Goal: Navigation & Orientation: Find specific page/section

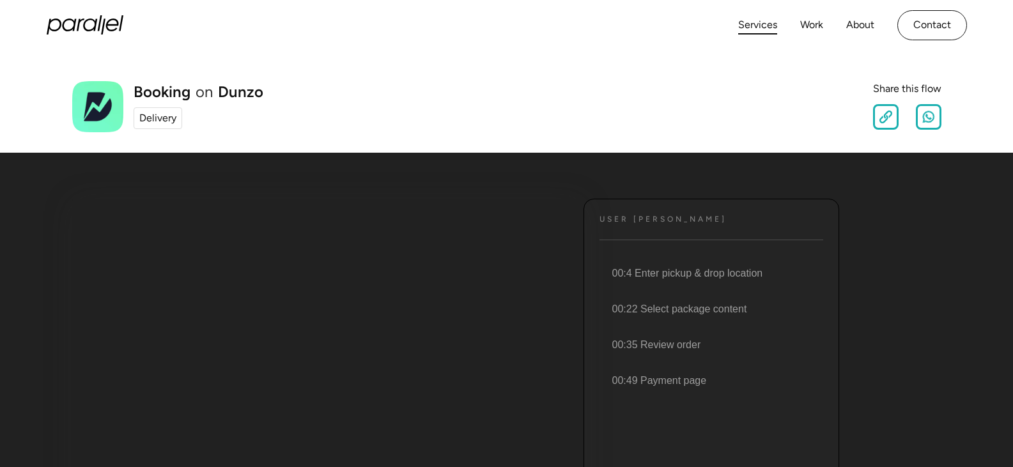
click at [760, 27] on link "Services" at bounding box center [757, 25] width 39 height 19
click at [157, 124] on div "Delivery" at bounding box center [157, 118] width 37 height 15
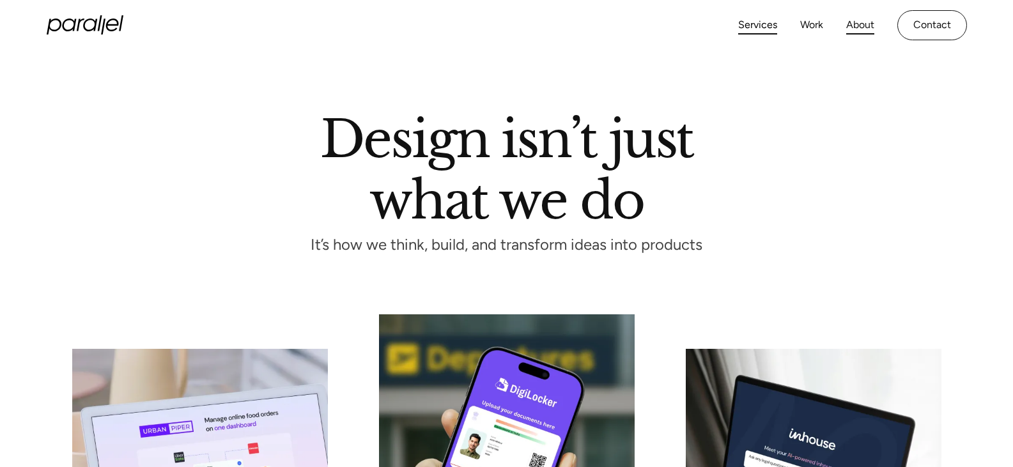
click at [860, 27] on link "About" at bounding box center [860, 25] width 28 height 19
click at [926, 29] on link "Contact" at bounding box center [932, 25] width 70 height 30
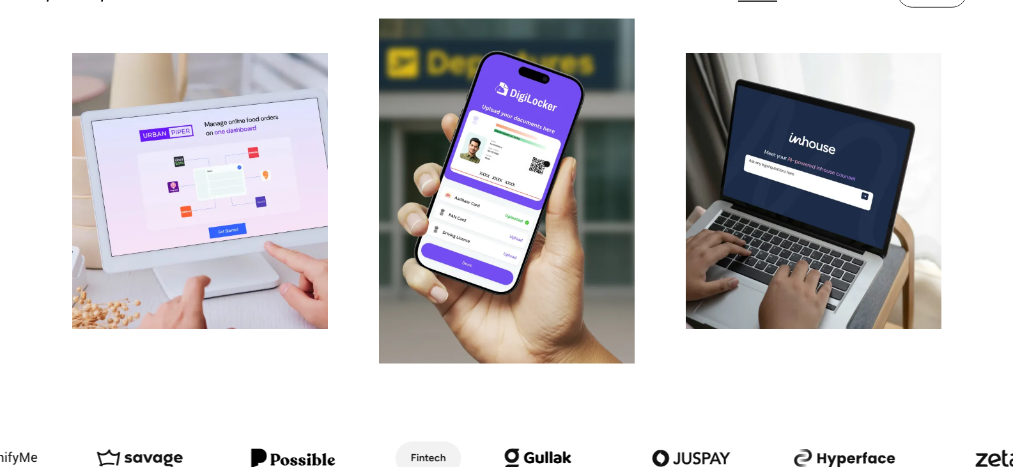
scroll to position [767, 0]
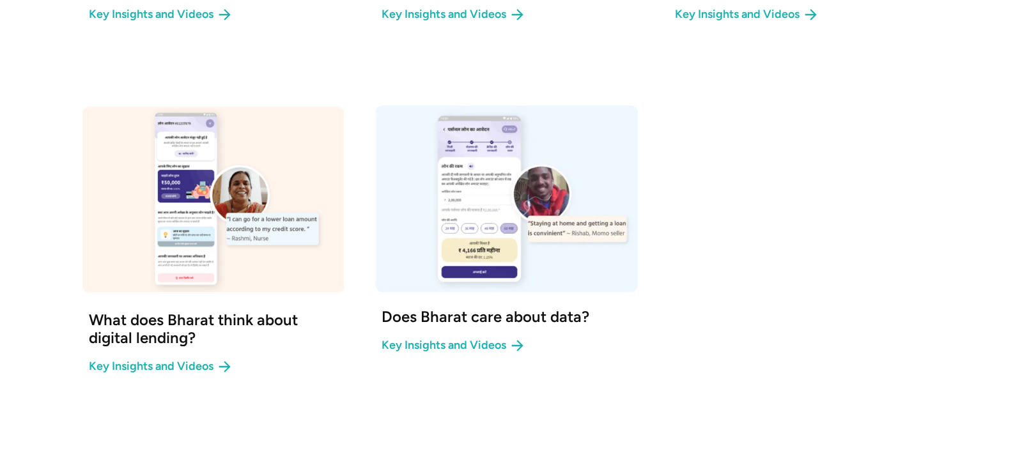
scroll to position [546, 0]
